Goal: Task Accomplishment & Management: Use online tool/utility

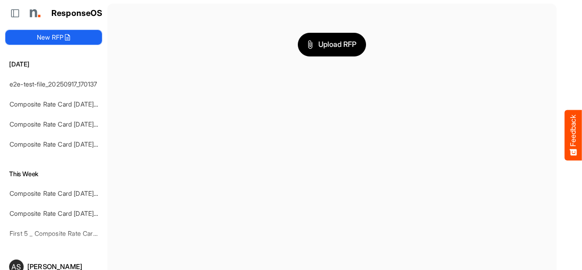
click at [75, 32] on button "New RFP" at bounding box center [53, 37] width 96 height 15
click at [84, 41] on button "New RFP" at bounding box center [53, 37] width 96 height 15
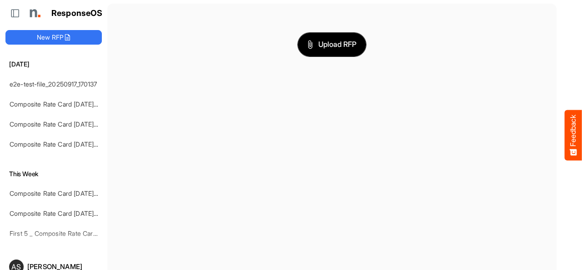
click at [310, 55] on button "Upload RFP" at bounding box center [332, 45] width 68 height 24
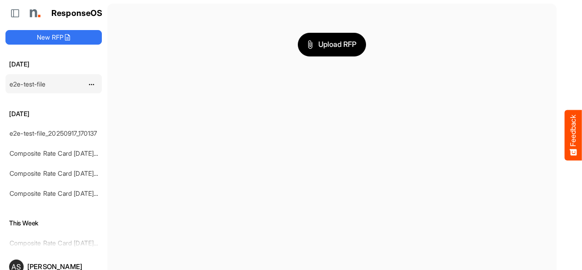
click at [53, 80] on div "e2e-test-file" at bounding box center [46, 84] width 81 height 18
click at [49, 87] on div "e2e-test-file" at bounding box center [46, 84] width 81 height 18
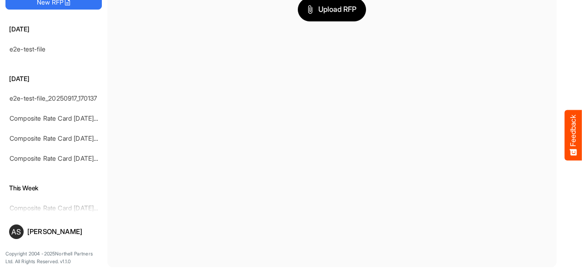
scroll to position [35, 0]
click at [571, 147] on button "Feedback" at bounding box center [573, 135] width 17 height 50
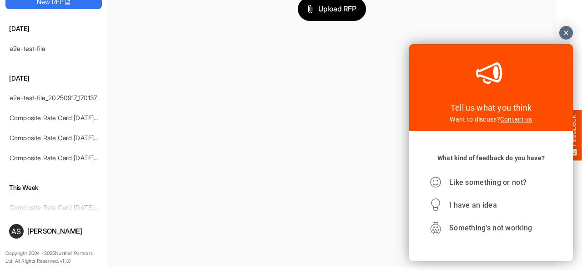
scroll to position [0, 0]
click at [517, 120] on link "Contact us" at bounding box center [516, 118] width 32 height 7
